Goal: Task Accomplishment & Management: Manage account settings

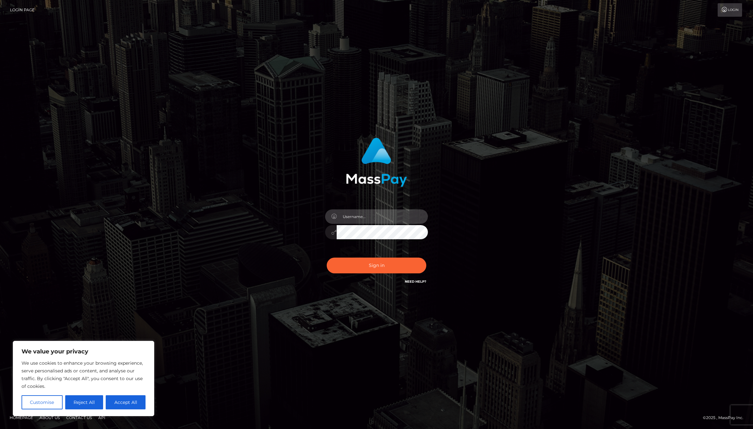
click at [371, 217] on input "text" at bounding box center [382, 216] width 91 height 14
click at [0, 428] on com-1password-button at bounding box center [0, 429] width 0 height 0
type input "[PERSON_NAME].whop"
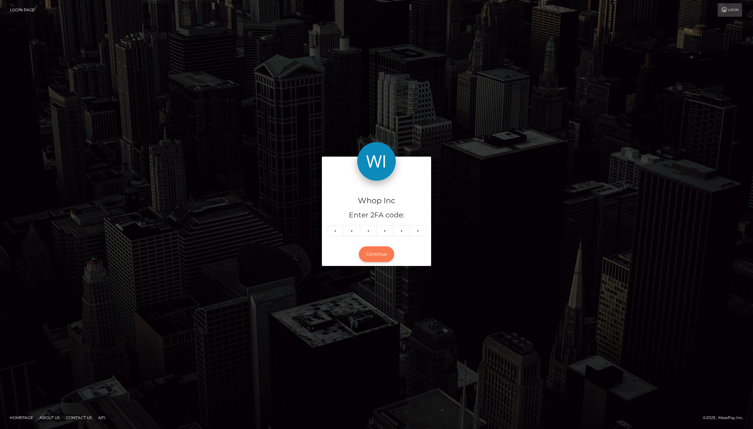
click at [380, 254] on button "Continue" at bounding box center [376, 254] width 35 height 16
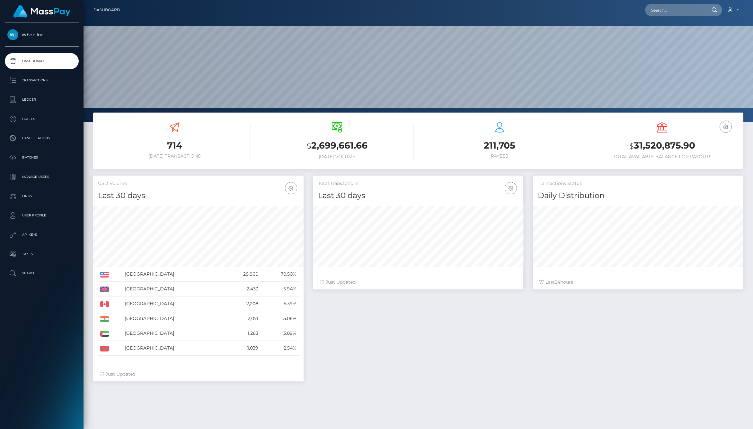
scroll to position [122, 670]
